Goal: Task Accomplishment & Management: Manage account settings

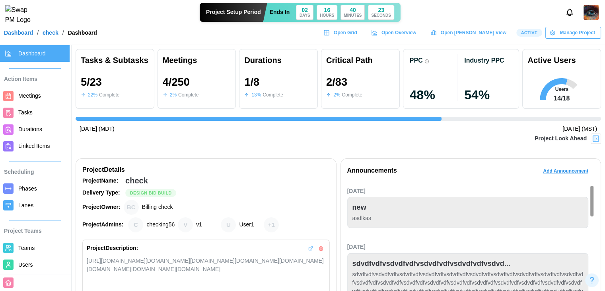
scroll to position [0, 1339]
click at [21, 35] on link "Dashboard" at bounding box center [18, 33] width 29 height 6
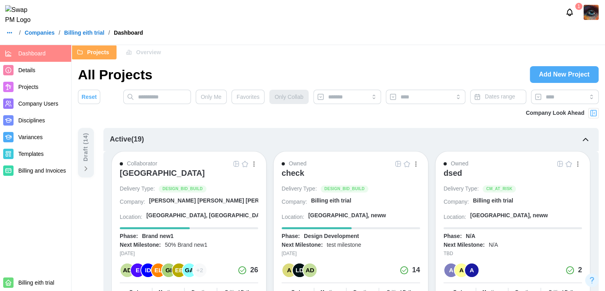
click at [44, 106] on span "Company Users" at bounding box center [38, 103] width 40 height 6
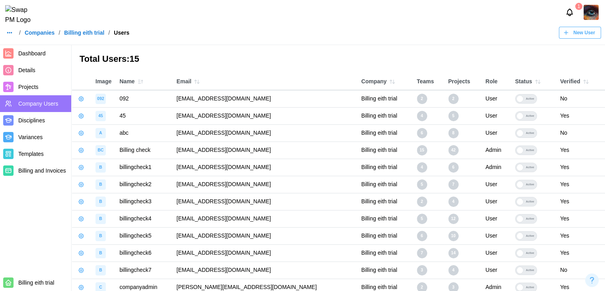
click at [78, 185] on icon "button" at bounding box center [81, 184] width 6 height 6
click at [103, 206] on div "Manage App User" at bounding box center [122, 205] width 61 height 9
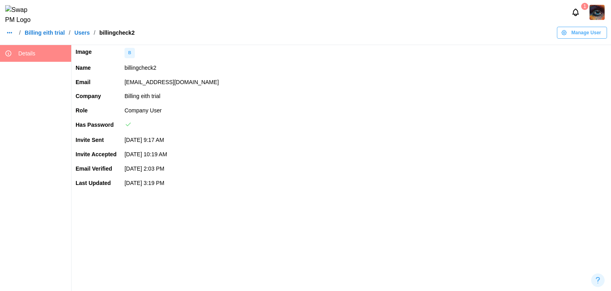
click at [578, 38] on span "Manage User" at bounding box center [587, 32] width 30 height 11
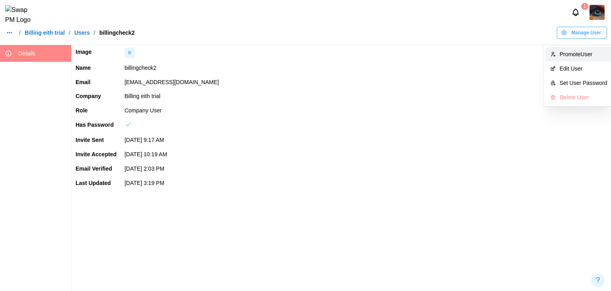
click at [575, 51] on div "Promote User" at bounding box center [584, 54] width 48 height 6
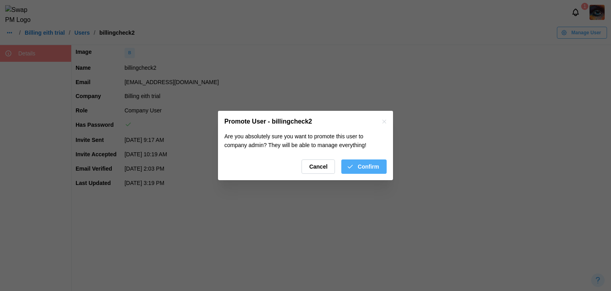
click at [372, 160] on span "Confirm" at bounding box center [368, 167] width 21 height 14
